Goal: Information Seeking & Learning: Learn about a topic

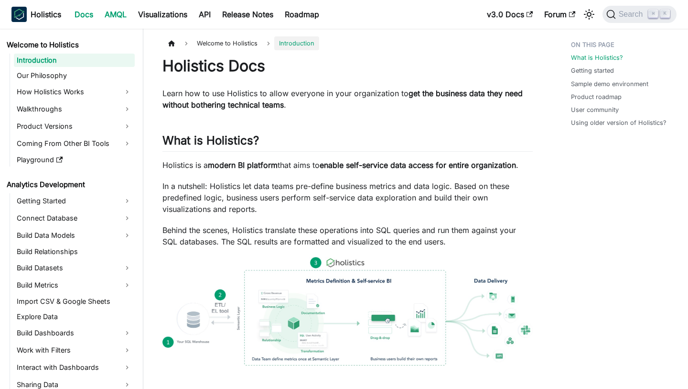
click at [111, 16] on link "AMQL" at bounding box center [115, 14] width 33 height 15
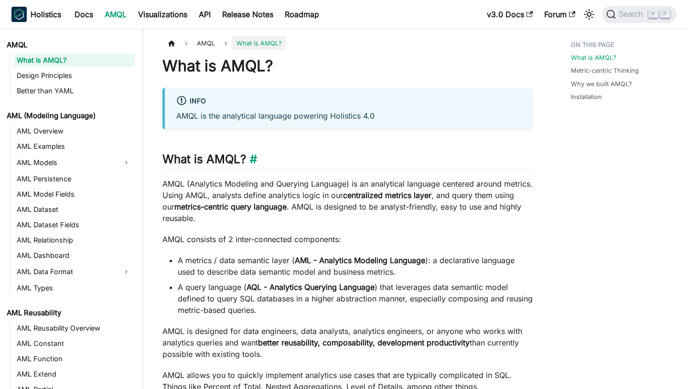
scroll to position [262, 0]
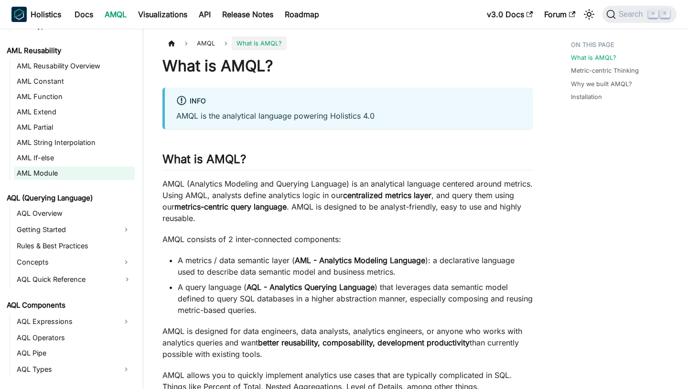
click at [43, 170] on link "AML Module" at bounding box center [74, 172] width 121 height 13
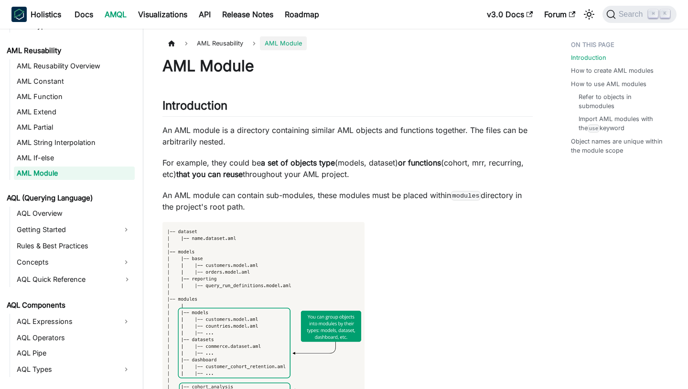
click at [339, 144] on p "An AML module is a directory containing similar AML objects and functions toget…" at bounding box center [347, 135] width 370 height 23
click at [76, 99] on link "AML Function" at bounding box center [74, 96] width 121 height 13
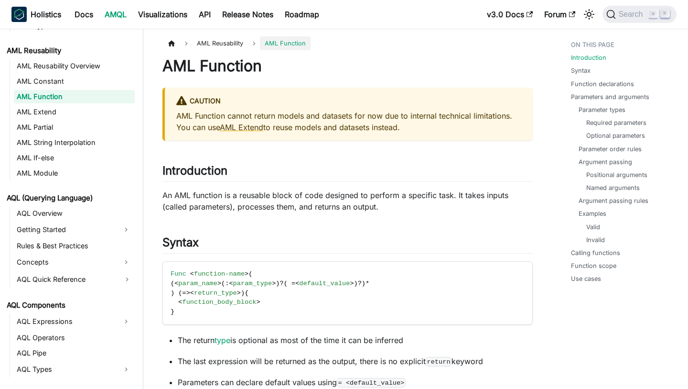
click at [88, 111] on link "AML Extend" at bounding box center [74, 111] width 121 height 13
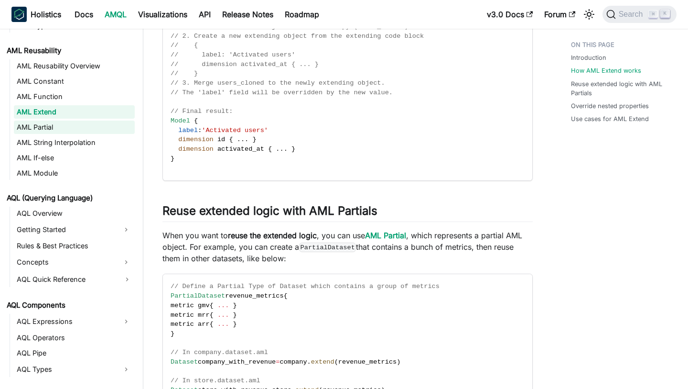
click at [50, 131] on link "AML Partial" at bounding box center [74, 126] width 121 height 13
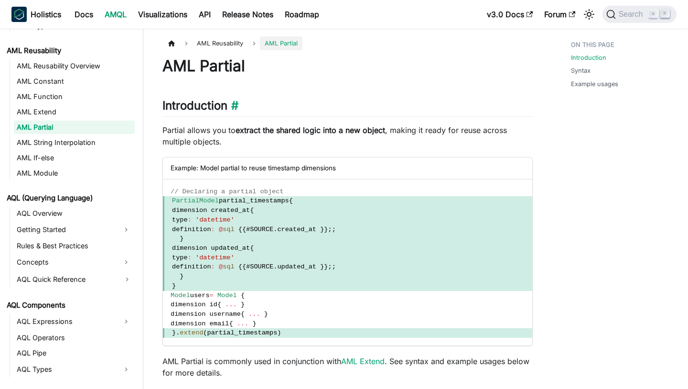
click at [450, 114] on h2 "Introduction ​" at bounding box center [347, 107] width 370 height 18
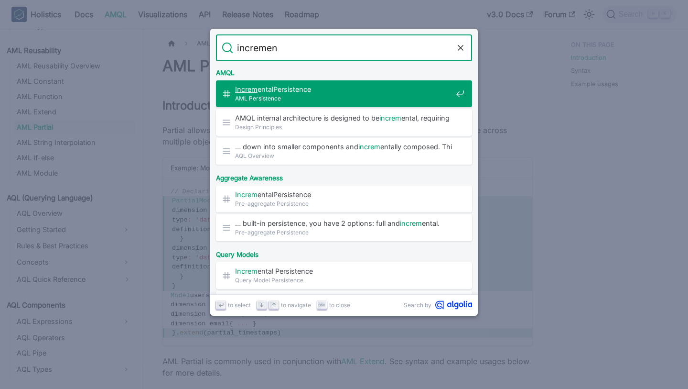
type input "increment"
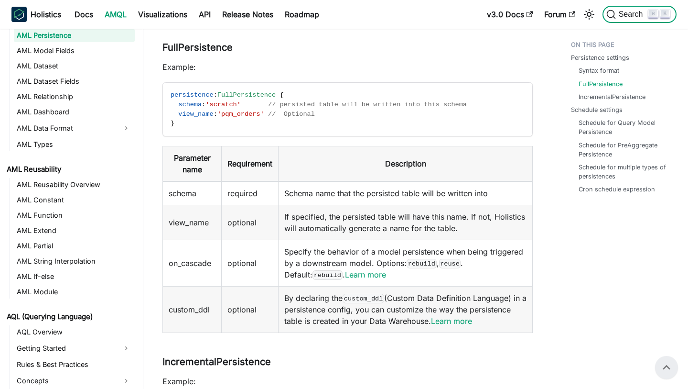
scroll to position [269, 0]
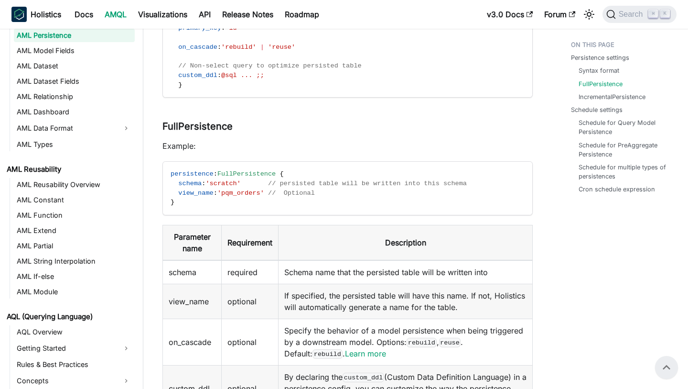
click at [355, 93] on code "persistence : FullPersistence | IncrementalPersistence { schema : 'schema_name'…" at bounding box center [347, 28] width 369 height 138
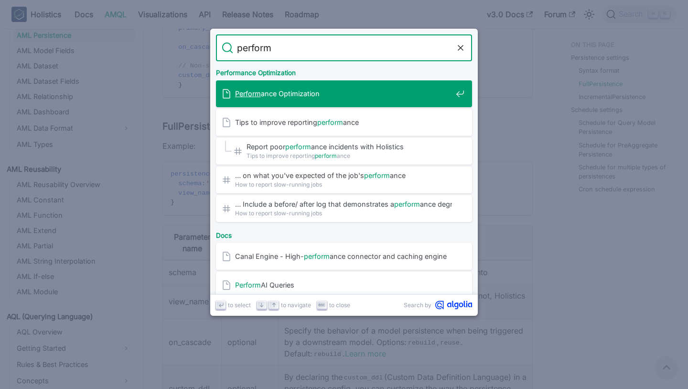
type input "performa"
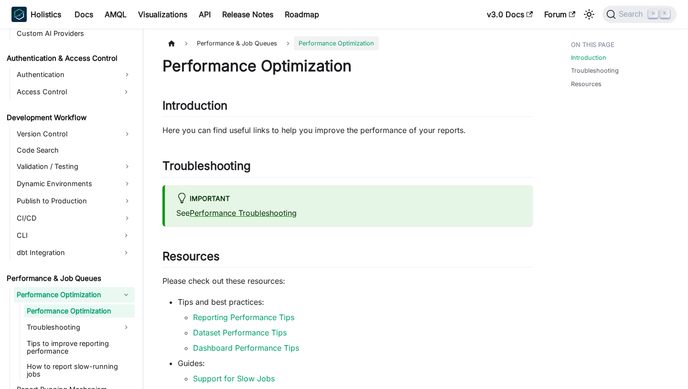
scroll to position [649, 0]
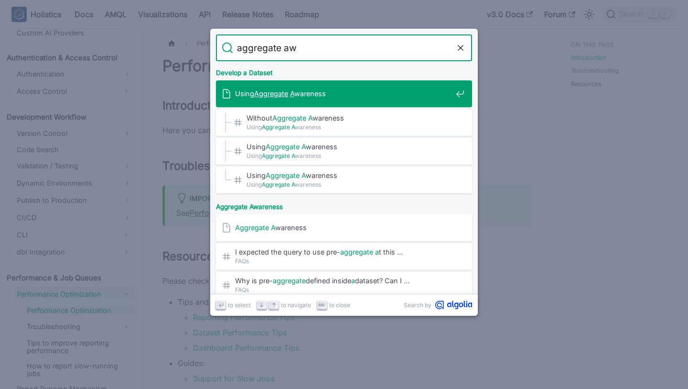
type input "aggregate awa"
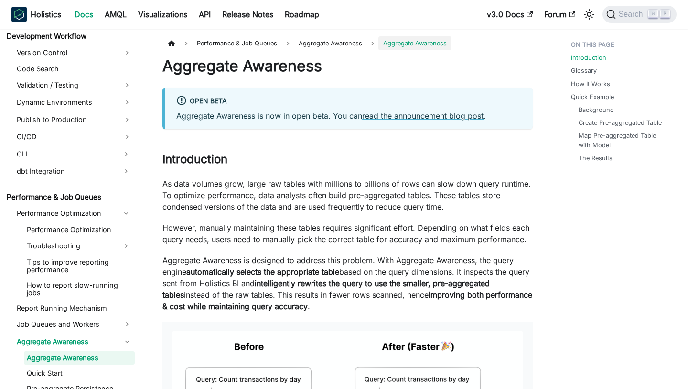
scroll to position [754, 0]
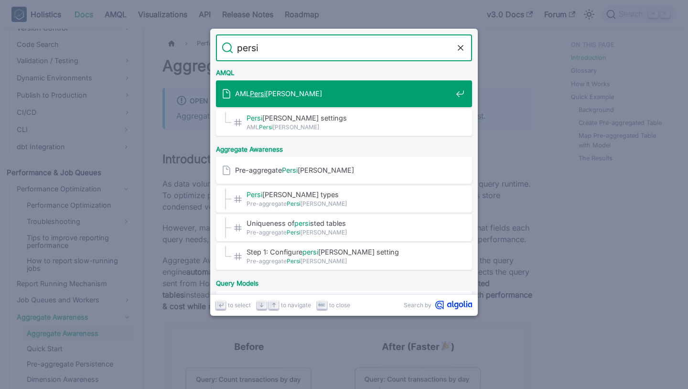
type input "persis"
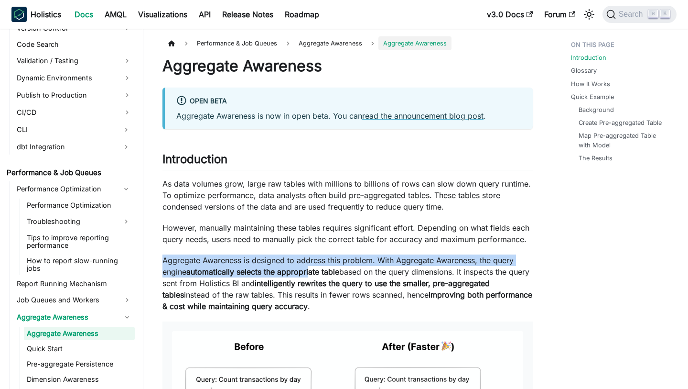
drag, startPoint x: 161, startPoint y: 259, endPoint x: 315, endPoint y: 271, distance: 154.9
click at [315, 271] on strong "automatically selects the appropriate table" at bounding box center [262, 272] width 153 height 10
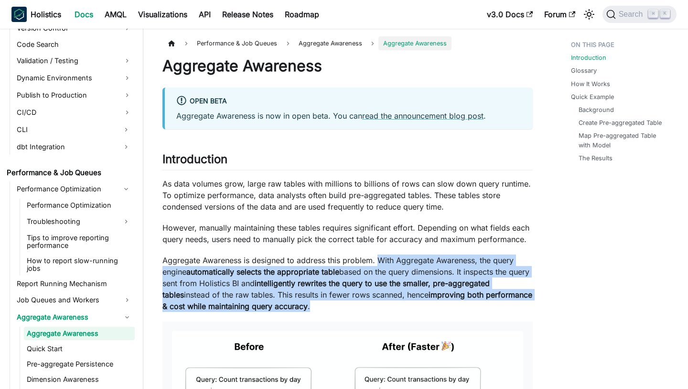
drag, startPoint x: 377, startPoint y: 259, endPoint x: 392, endPoint y: 304, distance: 47.9
click at [392, 304] on p "Aggregate Awareness is designed to address this problem. With Aggregate Awarene…" at bounding box center [347, 282] width 370 height 57
copy p "With Aggregate Awareness, the query engine automatically selects the appropriat…"
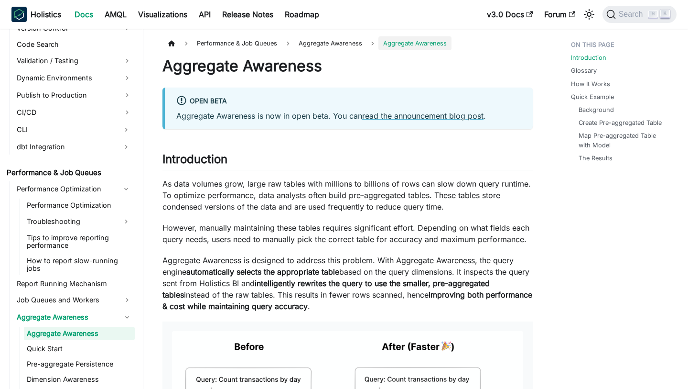
click at [335, 230] on p "However, manually maintaining these tables requires significant effort. Dependi…" at bounding box center [347, 233] width 370 height 23
click at [87, 312] on link "Aggregate Awareness" at bounding box center [74, 316] width 121 height 15
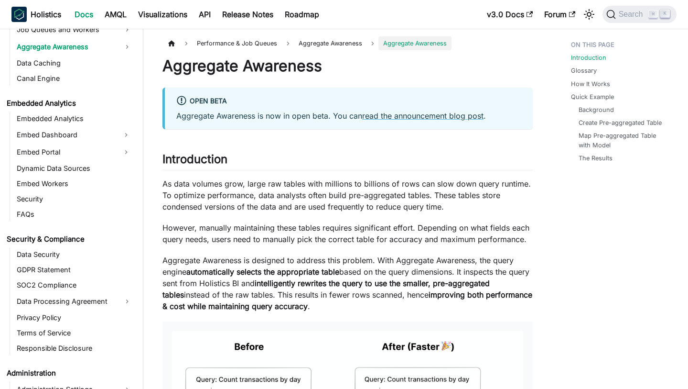
scroll to position [1025, 0]
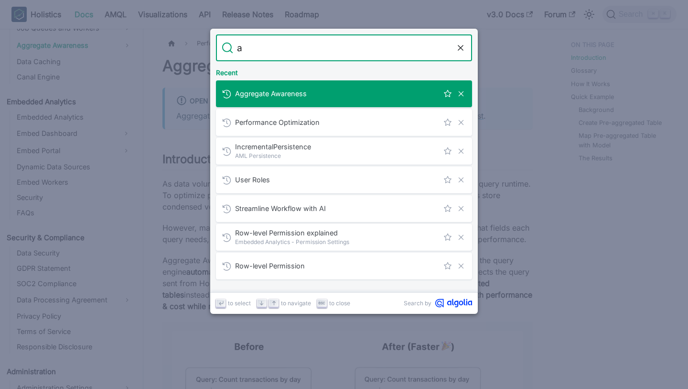
type input "ai"
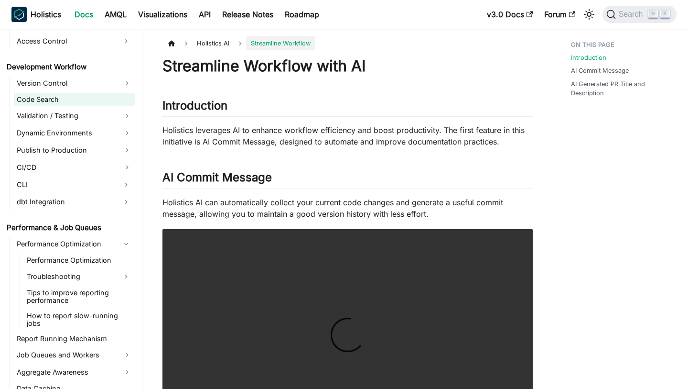
scroll to position [600, 0]
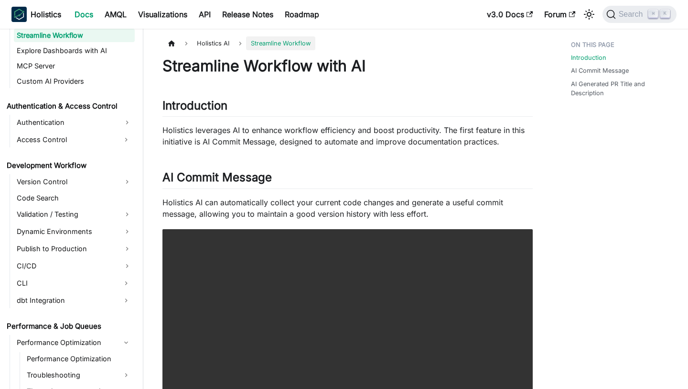
click at [202, 41] on span "Holistics AI" at bounding box center [213, 43] width 42 height 14
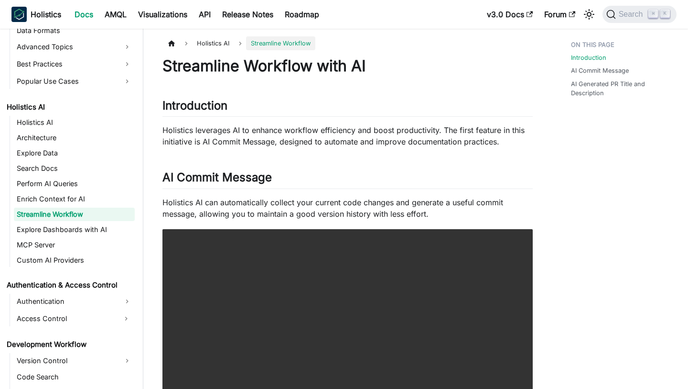
scroll to position [343, 0]
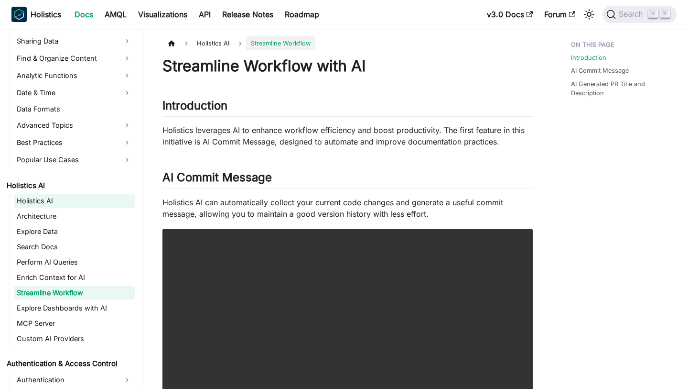
click at [58, 199] on link "Holistics AI" at bounding box center [74, 200] width 121 height 13
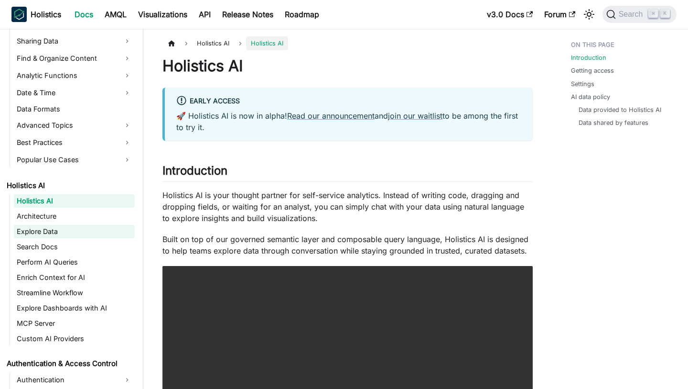
click at [86, 236] on link "Explore Data" at bounding box center [74, 231] width 121 height 13
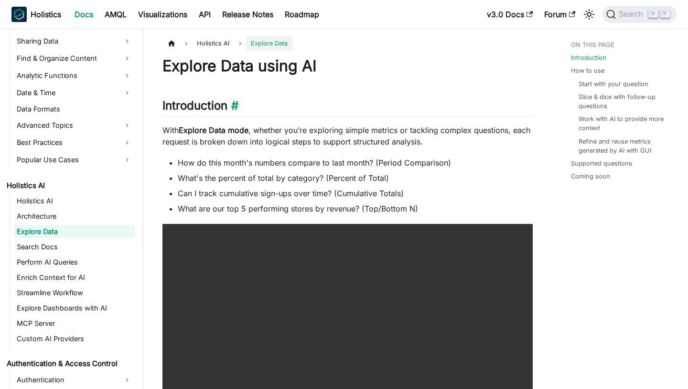
click at [398, 108] on h2 "Introduction ​" at bounding box center [347, 107] width 370 height 18
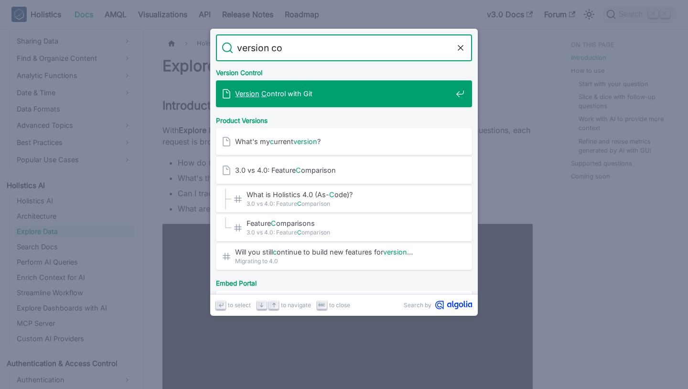
type input "version con"
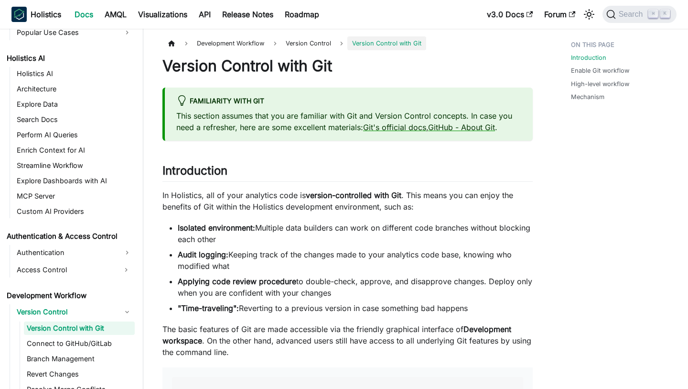
scroll to position [473, 0]
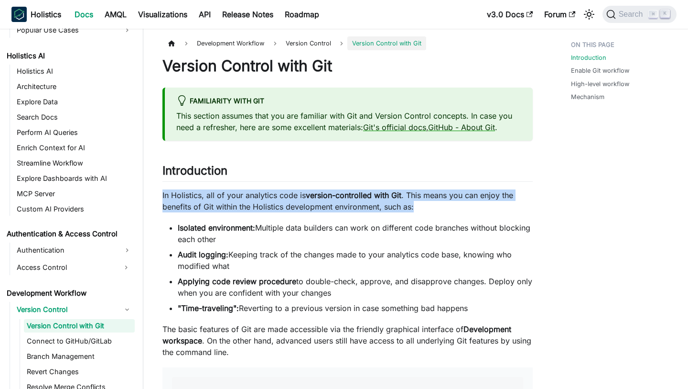
copy p "In Holistics, all of your analytics code is version-controlled with Git . This …"
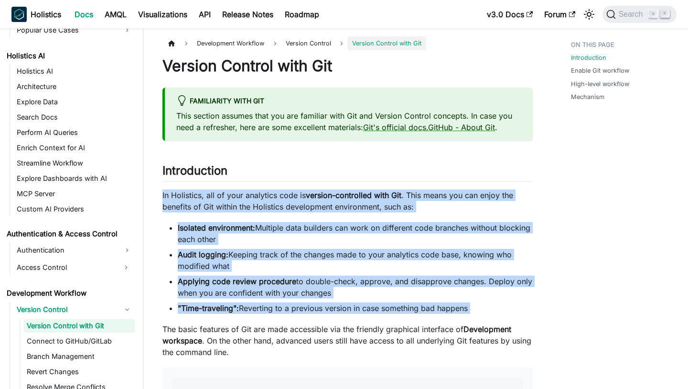
copy div "In Holistics, all of your analytics code is version-controlled with Git . This …"
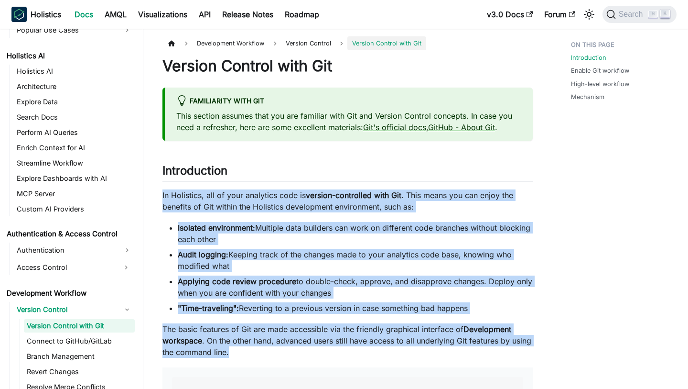
copy div "In Holistics, all of your analytics code is version-controlled with Git . This …"
drag, startPoint x: 158, startPoint y: 197, endPoint x: 452, endPoint y: 348, distance: 330.0
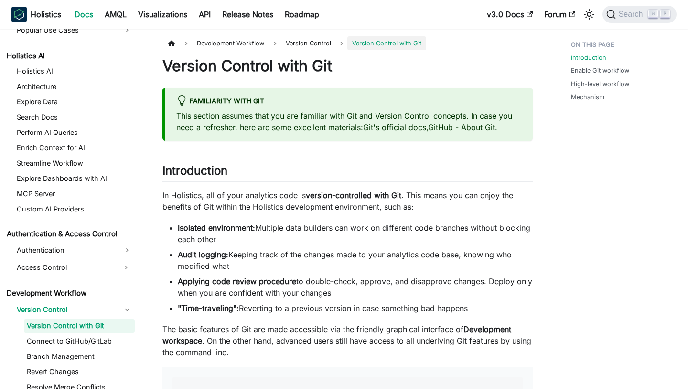
click at [413, 101] on div "Familiarity with Git" at bounding box center [348, 101] width 345 height 12
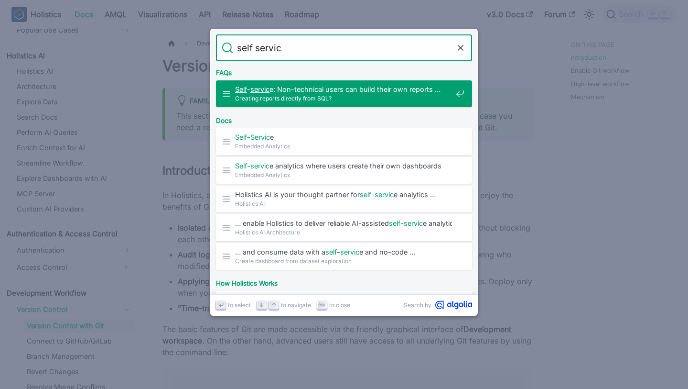
type input "self service"
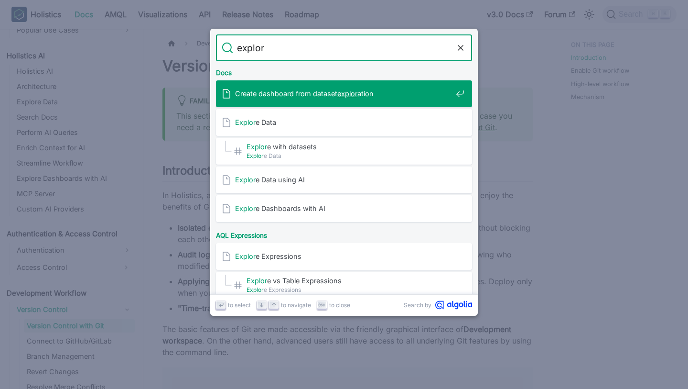
type input "explore"
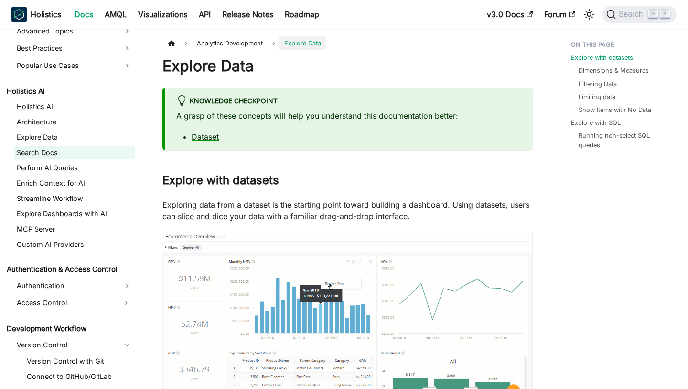
scroll to position [471, 0]
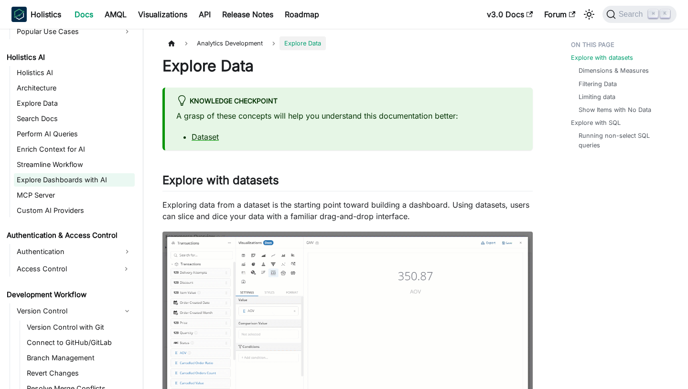
click at [104, 182] on link "Explore Dashboards with AI" at bounding box center [74, 179] width 121 height 13
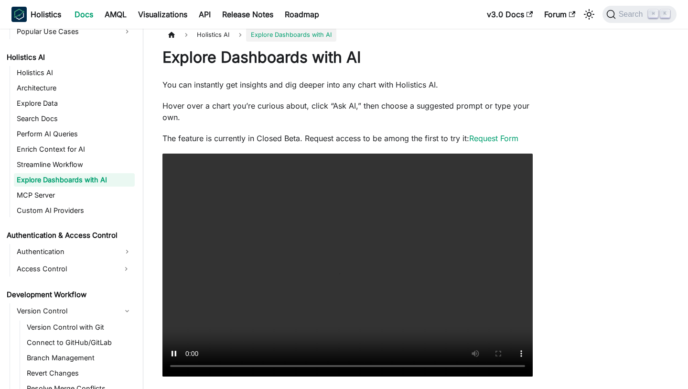
scroll to position [15, 0]
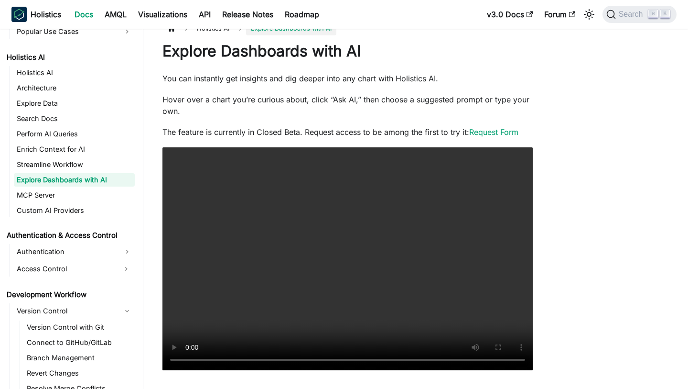
click at [300, 117] on div "Explore Dashboards with AI You can instantly get insights and dig deeper into a…" at bounding box center [347, 206] width 370 height 328
click at [60, 105] on link "Explore Data" at bounding box center [74, 103] width 121 height 13
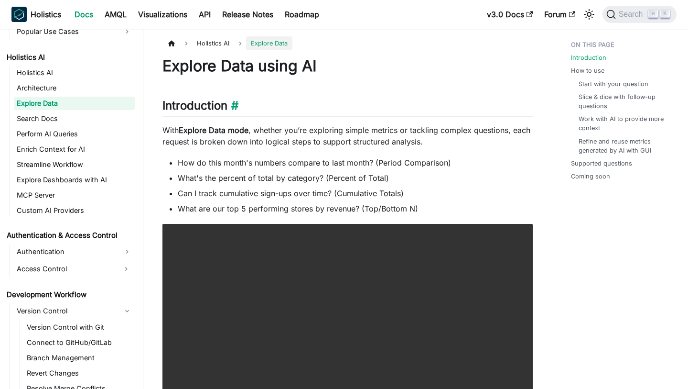
click at [402, 114] on h2 "Introduction ​" at bounding box center [347, 107] width 370 height 18
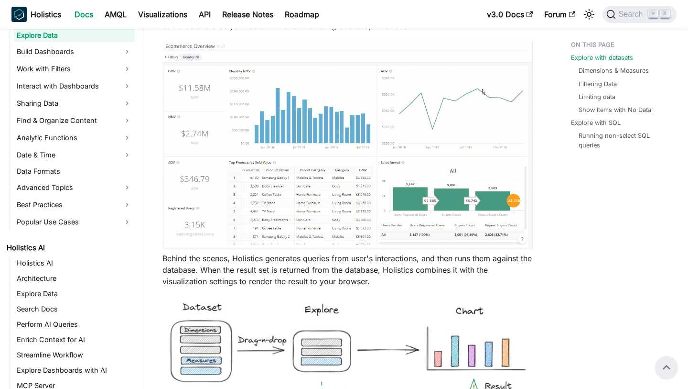
scroll to position [187, 0]
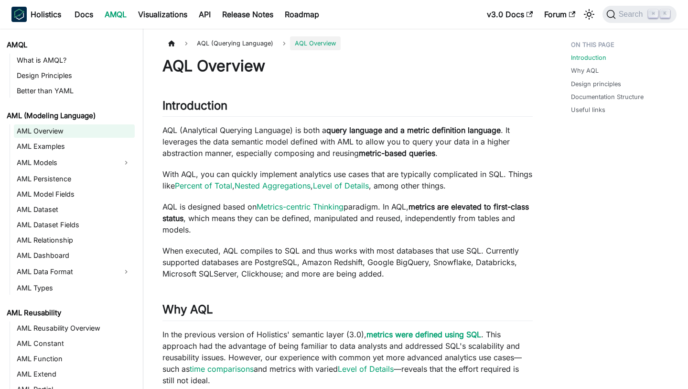
click at [77, 129] on link "AML Overview" at bounding box center [74, 130] width 121 height 13
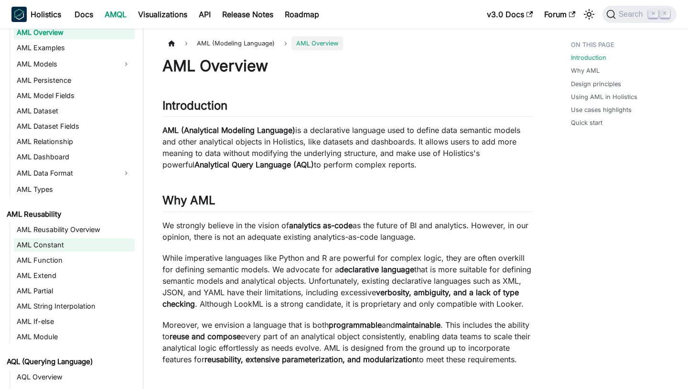
scroll to position [195, 0]
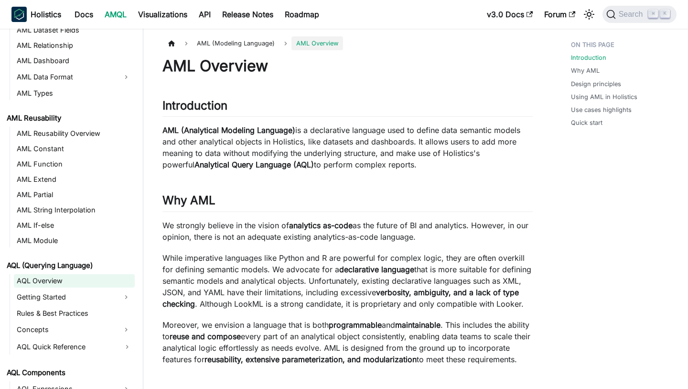
click at [57, 278] on link "AQL Overview" at bounding box center [74, 280] width 121 height 13
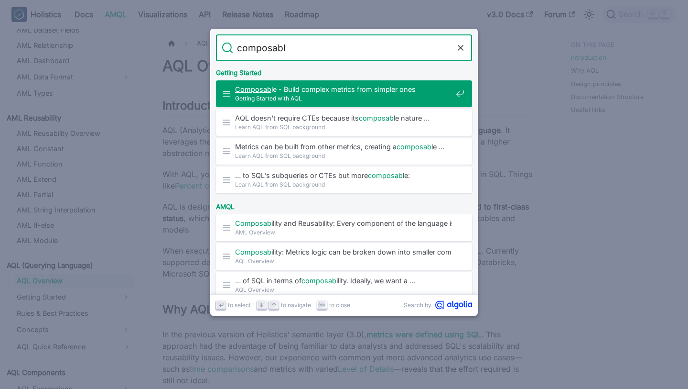
type input "composable"
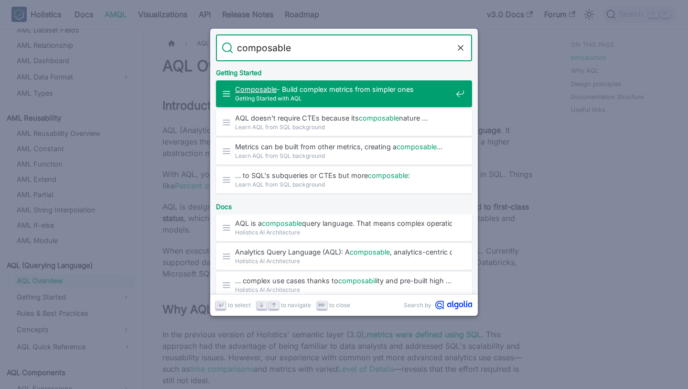
click at [382, 96] on span "Getting Started with AQL" at bounding box center [343, 98] width 217 height 9
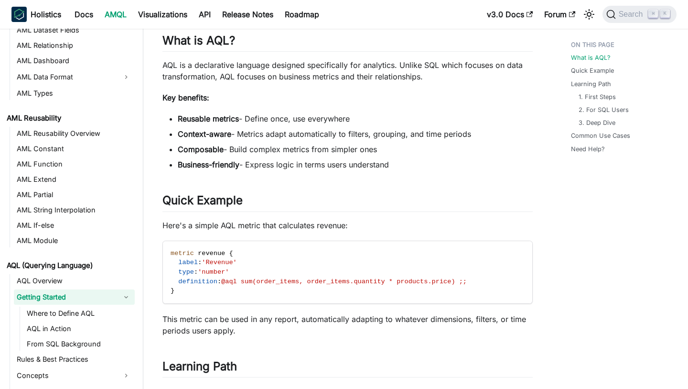
click at [276, 154] on li "Composable - Build complex metrics from simpler ones" at bounding box center [355, 148] width 355 height 11
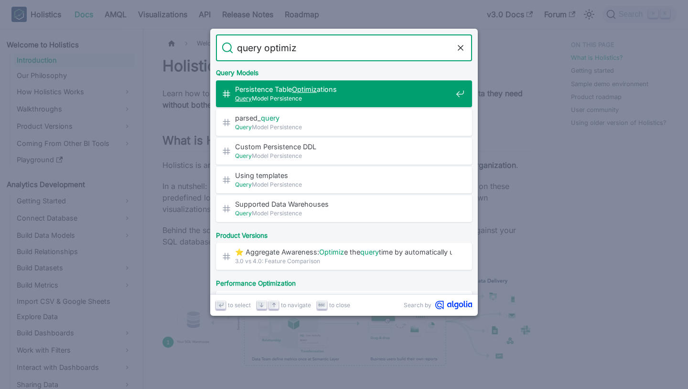
type input "query optimize"
